Goal: Contribute content

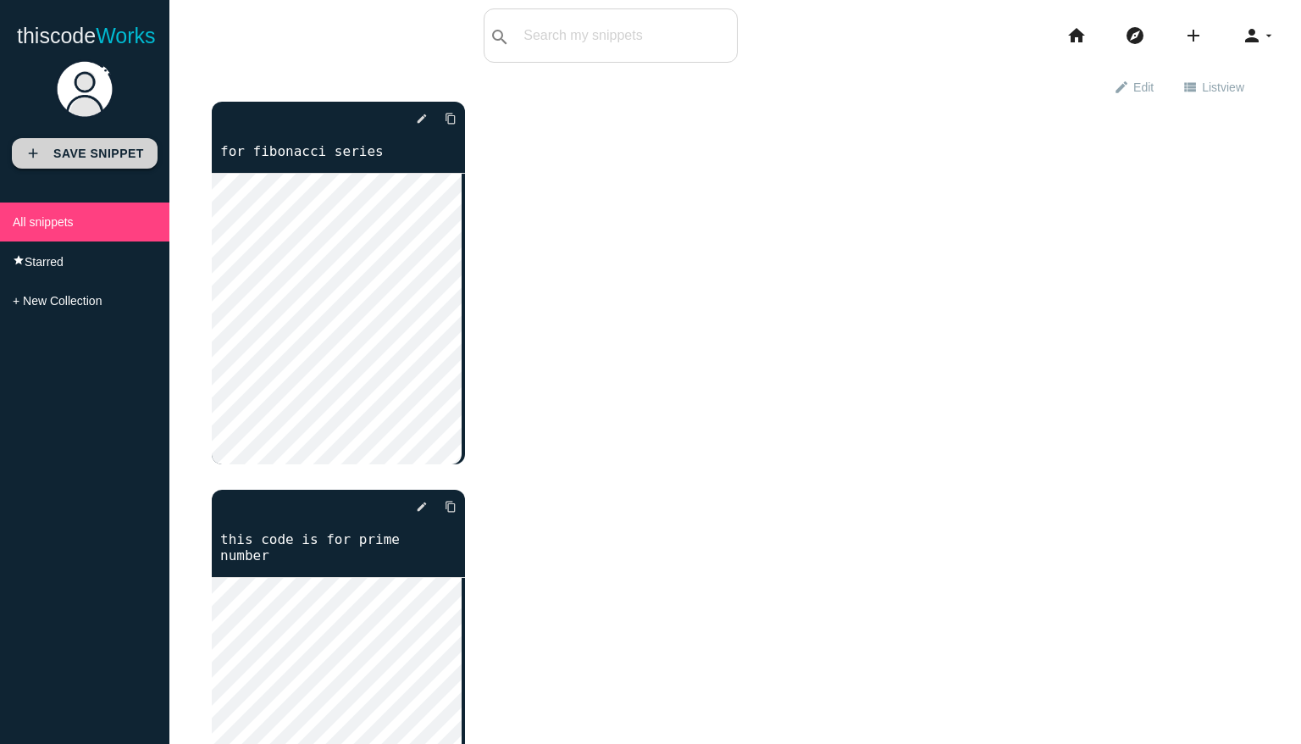
click at [30, 155] on icon "add" at bounding box center [32, 153] width 15 height 31
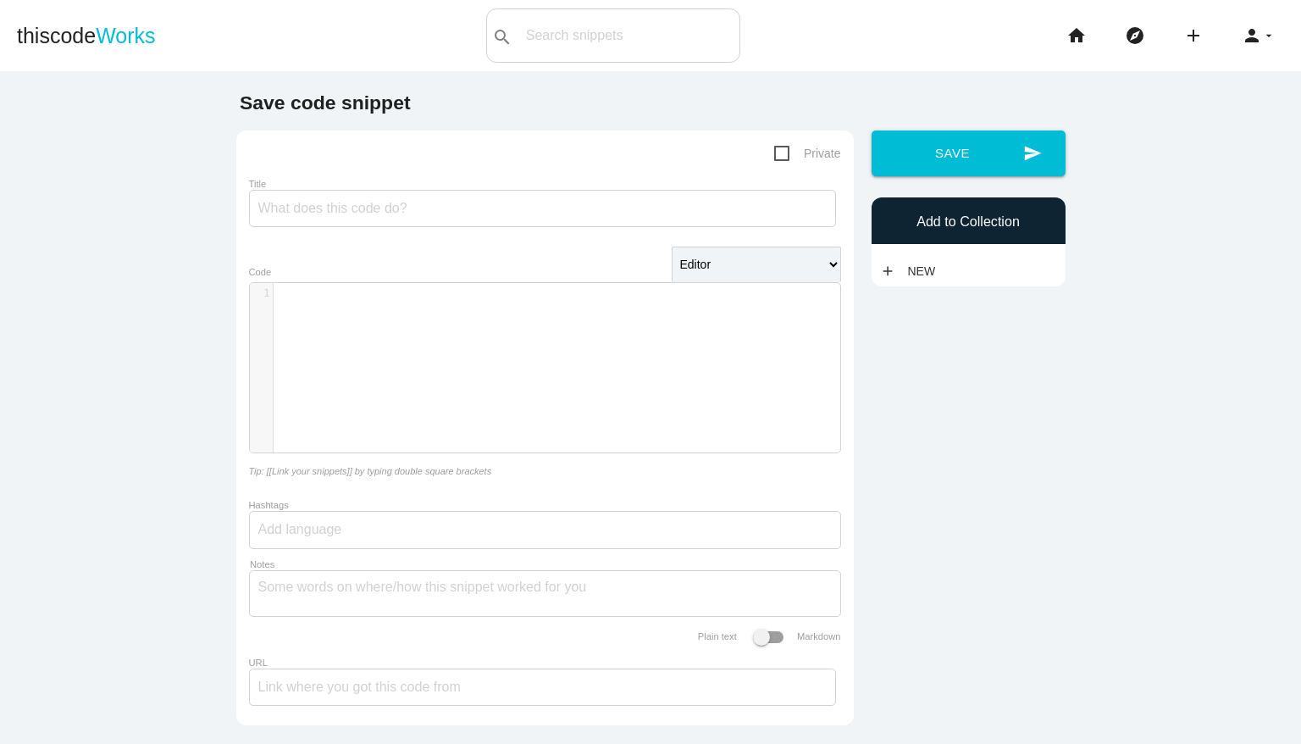
type textarea "​"
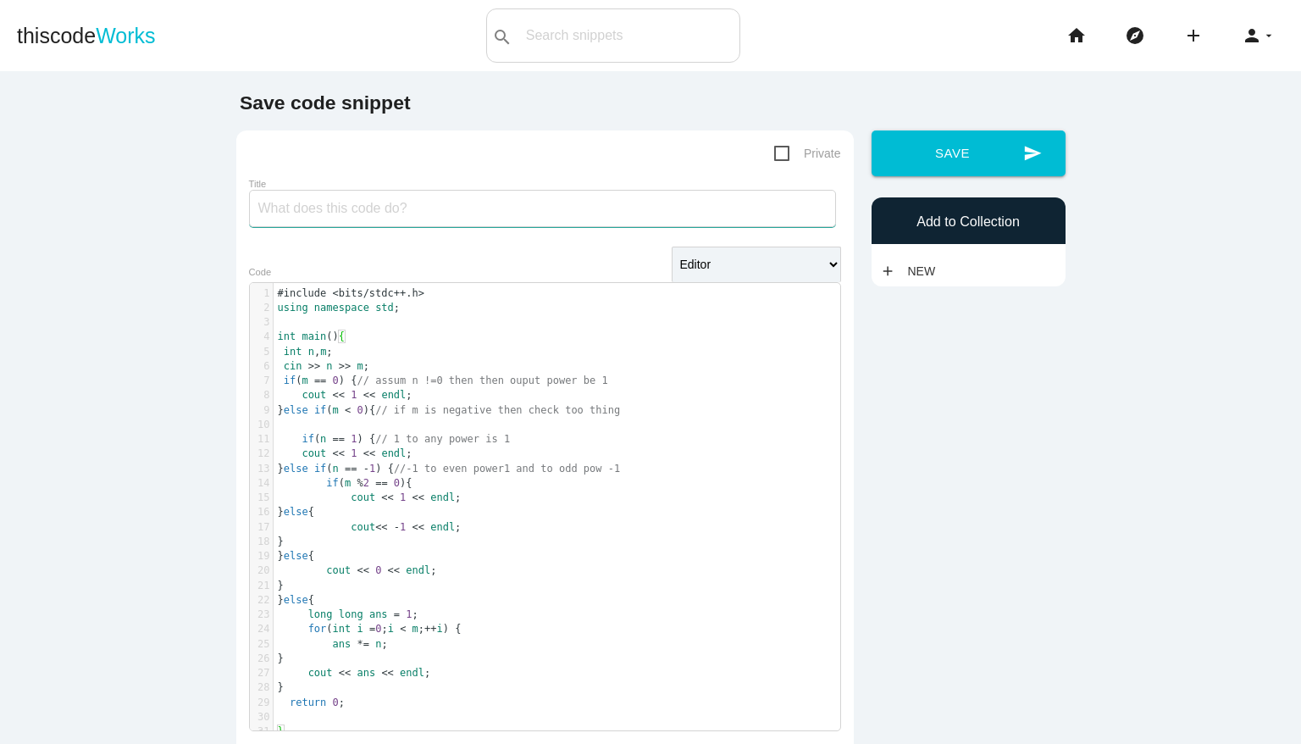
click at [369, 204] on input "Title" at bounding box center [542, 208] width 587 height 37
paste input "It handles the cases of m = 0 m=0, m < 0 m<0 (including the special cases for n…"
type input "It handles the cases of m = 0 m=0, m < 0 m<0 (including the special cases for n…"
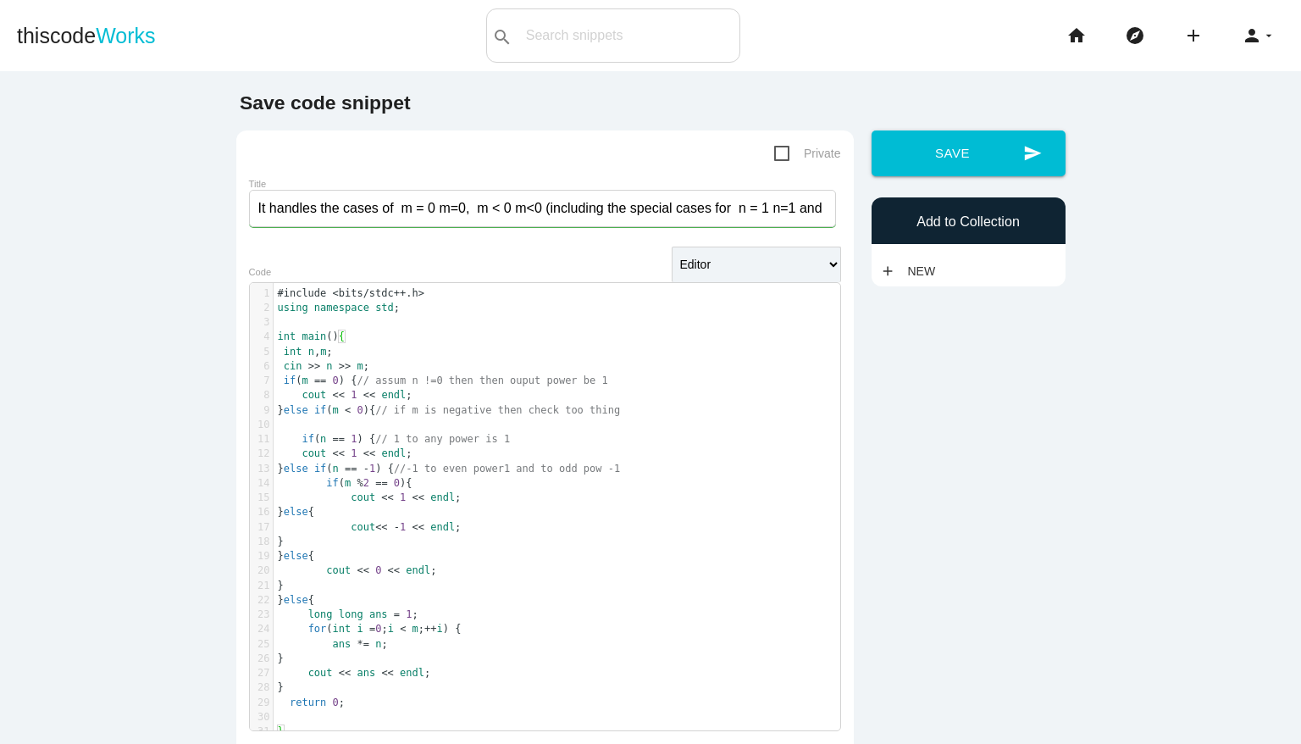
click at [775, 154] on span "Private" at bounding box center [807, 153] width 67 height 21
click at [775, 154] on input "Private" at bounding box center [779, 148] width 11 height 11
checkbox input "true"
click at [951, 153] on button "send Save" at bounding box center [969, 153] width 194 height 46
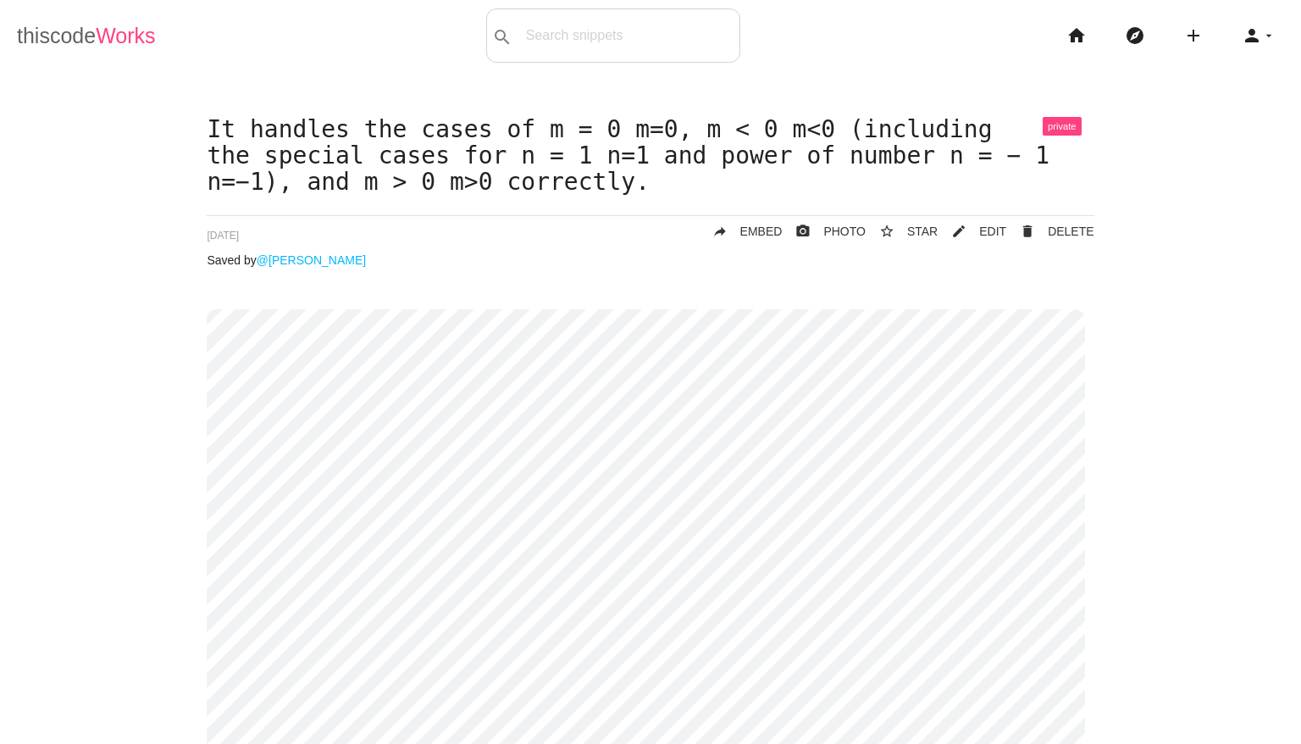
click at [110, 42] on span "Works" at bounding box center [125, 36] width 59 height 24
